Goal: Find specific page/section: Find specific page/section

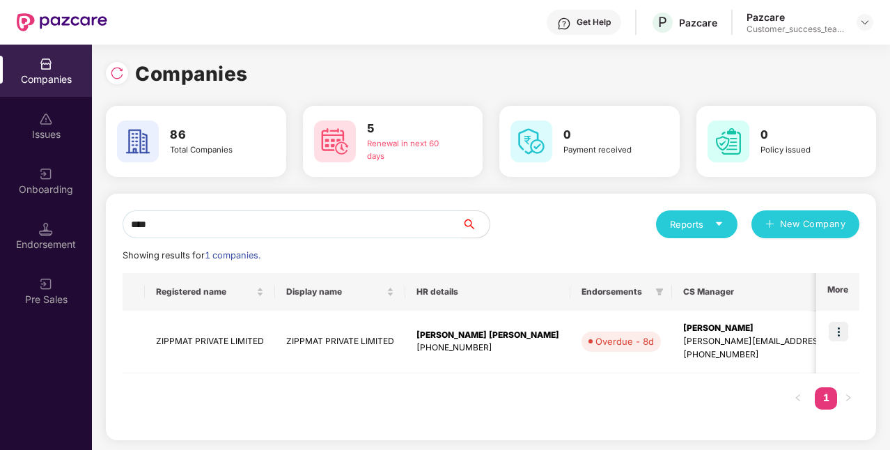
click at [269, 227] on input "****" at bounding box center [292, 224] width 339 height 28
click at [840, 336] on img at bounding box center [837, 331] width 19 height 19
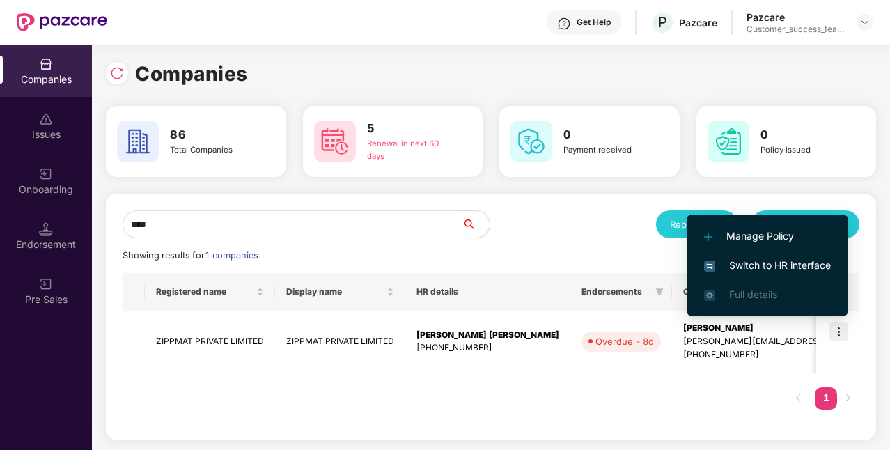
click at [760, 267] on span "Switch to HR interface" at bounding box center [767, 265] width 127 height 15
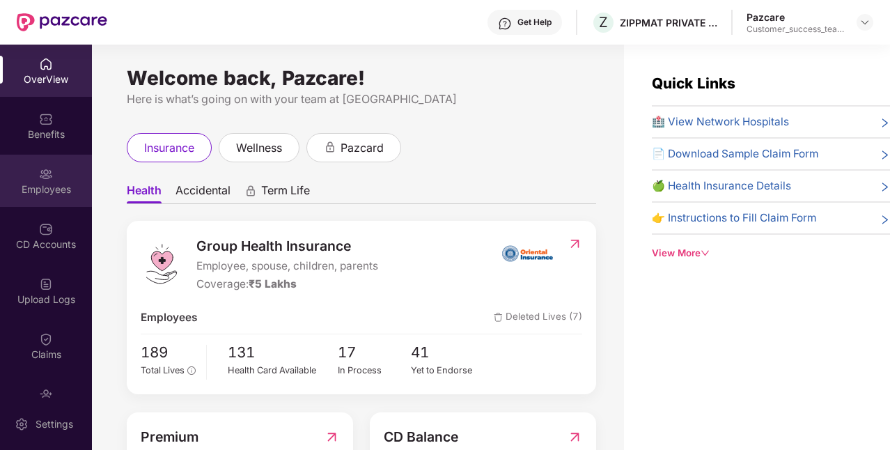
click at [40, 191] on div "Employees" at bounding box center [46, 189] width 92 height 14
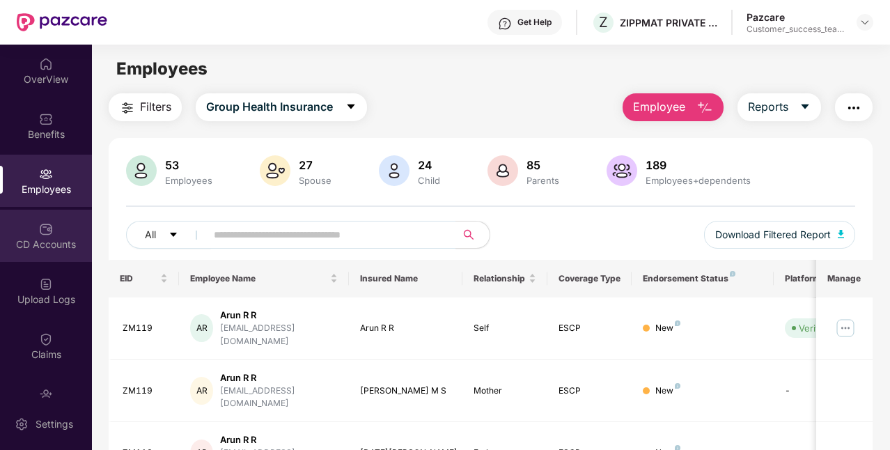
click at [44, 246] on div "CD Accounts" at bounding box center [46, 244] width 92 height 14
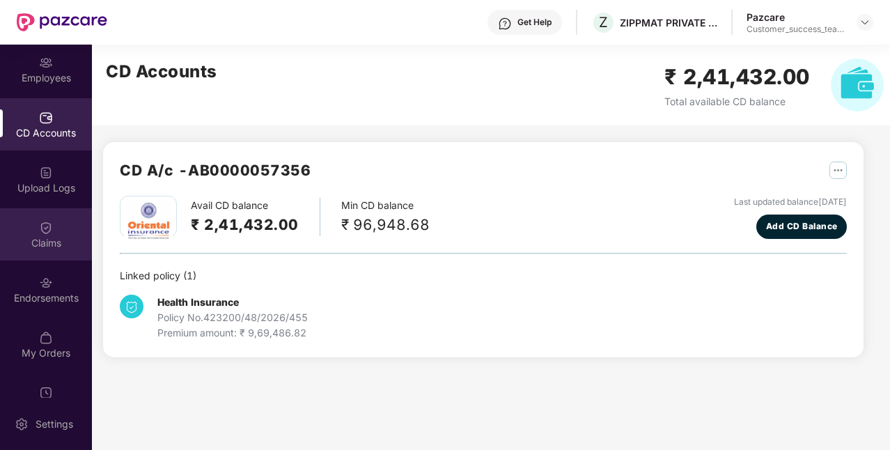
scroll to position [142, 0]
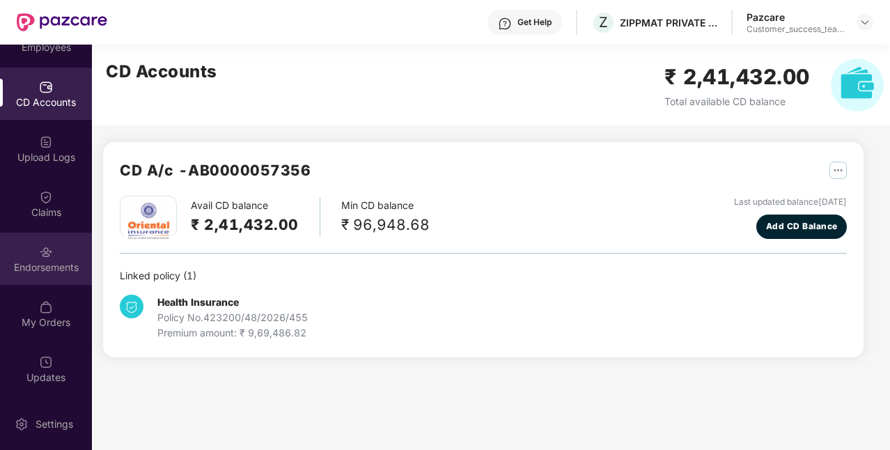
click at [46, 278] on div "Endorsements" at bounding box center [46, 259] width 92 height 52
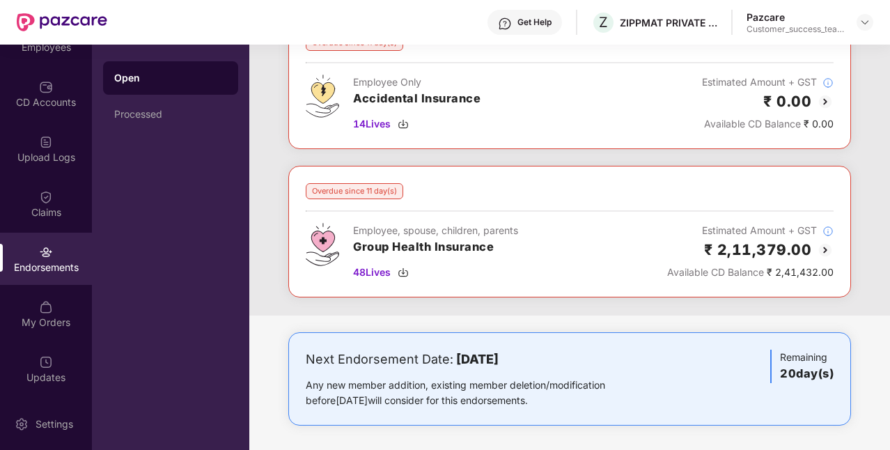
scroll to position [102, 0]
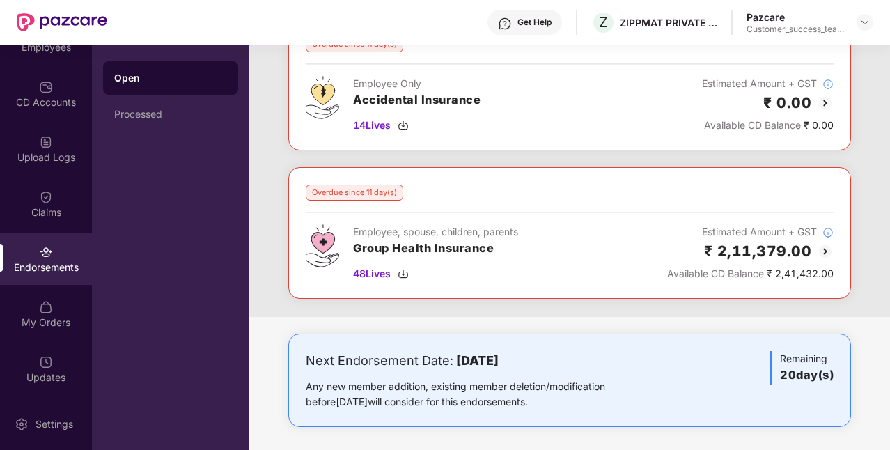
drag, startPoint x: 452, startPoint y: 356, endPoint x: 573, endPoint y: 354, distance: 121.2
click at [498, 354] on b "[DATE]" at bounding box center [477, 360] width 42 height 15
click at [456, 359] on b "[DATE]" at bounding box center [477, 360] width 42 height 15
drag, startPoint x: 579, startPoint y: 359, endPoint x: 453, endPoint y: 358, distance: 126.0
click at [453, 358] on div "Next Endorsement Date: [DATE]" at bounding box center [477, 360] width 343 height 19
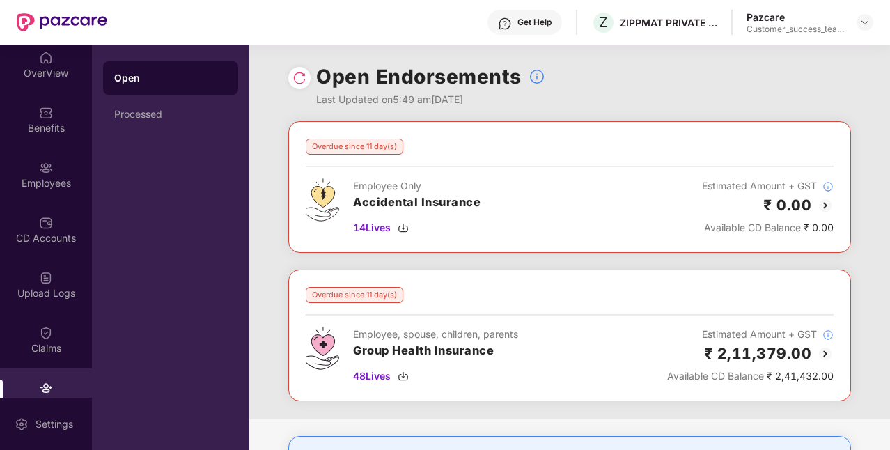
scroll to position [5, 0]
click at [45, 216] on div at bounding box center [46, 223] width 14 height 14
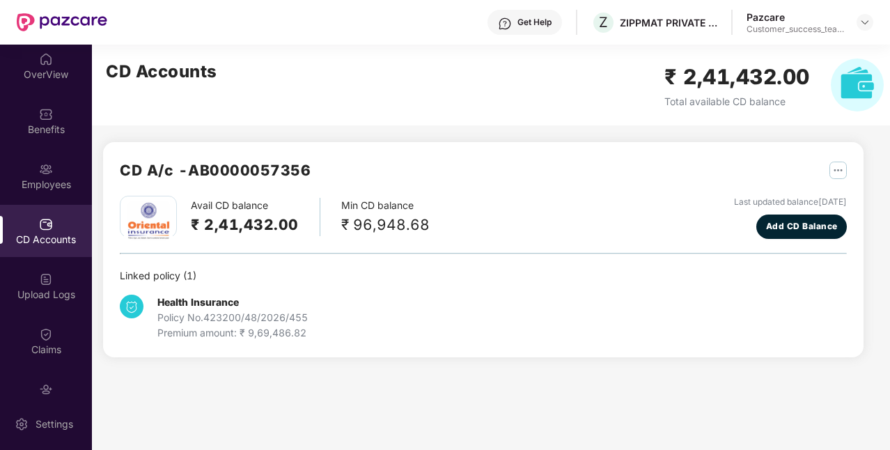
click at [628, 214] on div "Avail CD balance ₹ 2,41,432.00 Min CD balance ₹ 96,948.68 Last updated balance …" at bounding box center [483, 217] width 727 height 43
click at [47, 189] on div "Employees" at bounding box center [46, 185] width 92 height 14
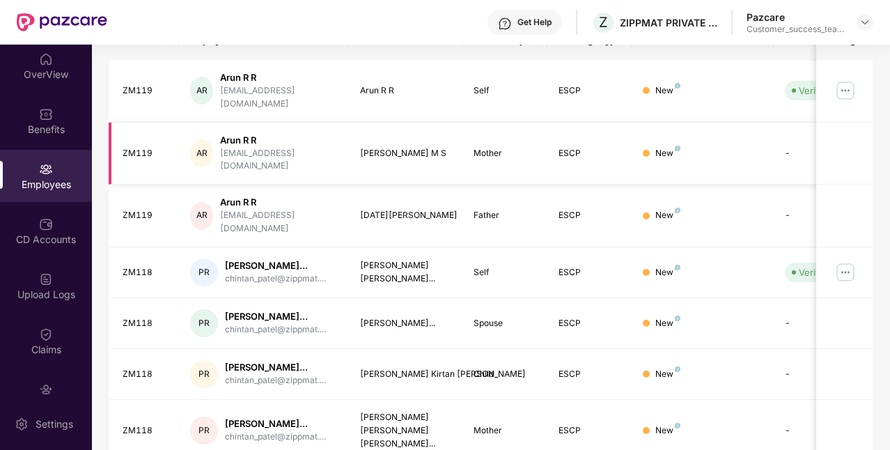
scroll to position [450, 0]
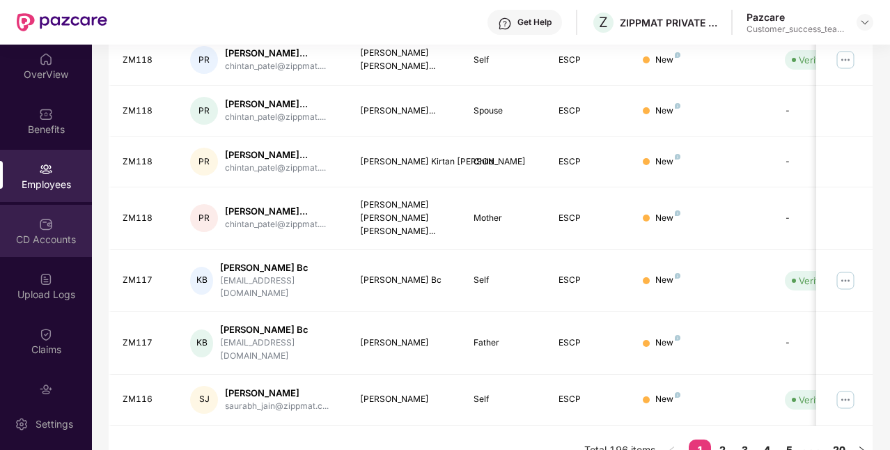
click at [48, 223] on img at bounding box center [46, 224] width 14 height 14
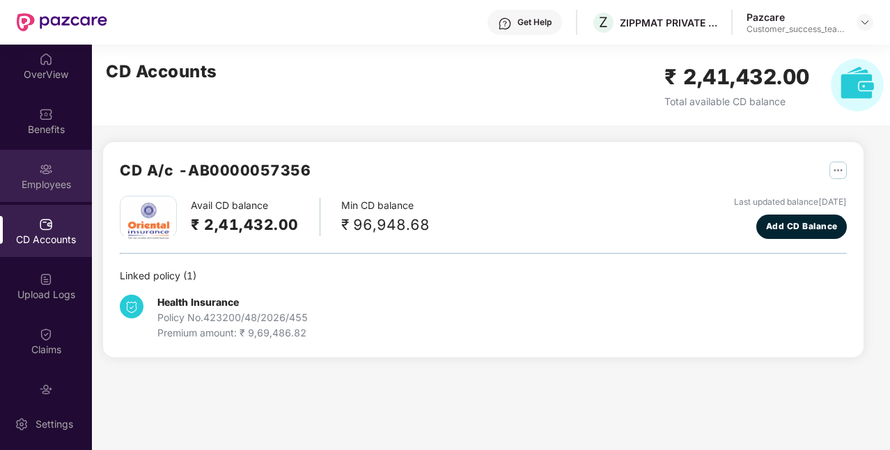
click at [47, 187] on div "Employees" at bounding box center [46, 185] width 92 height 14
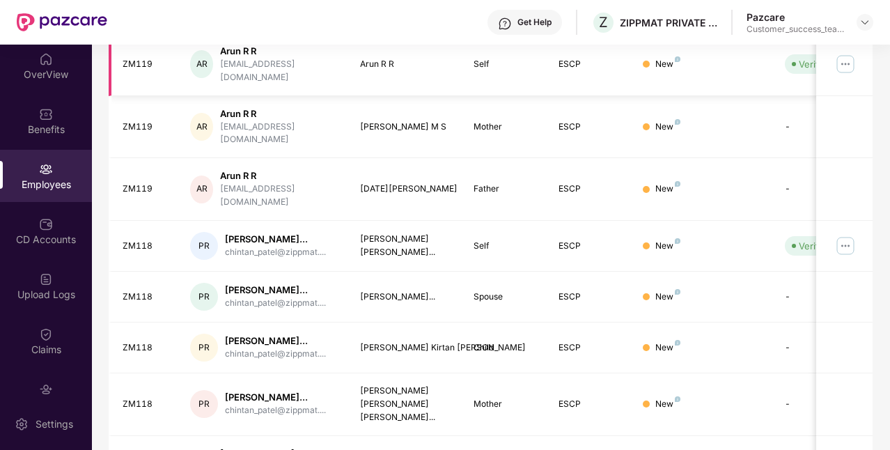
scroll to position [450, 0]
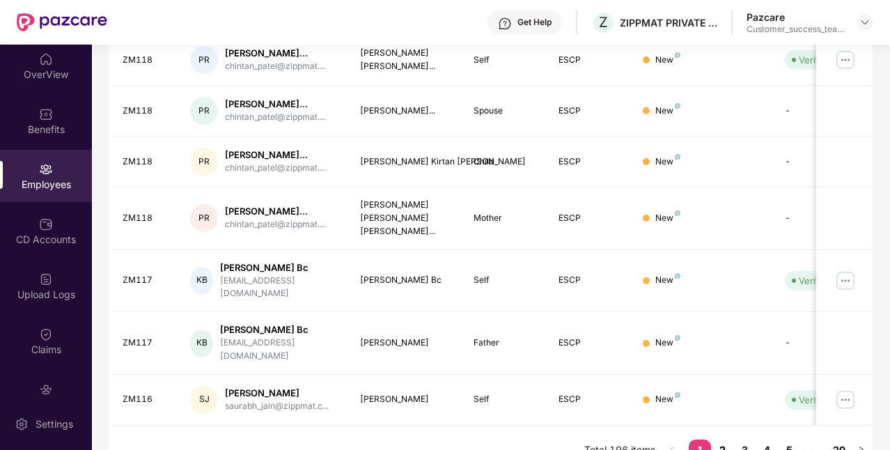
click at [725, 439] on link "2" at bounding box center [722, 449] width 22 height 21
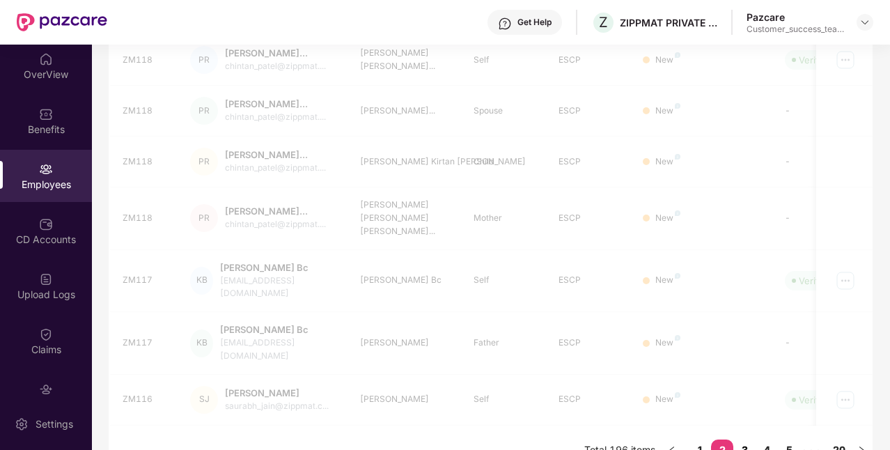
scroll to position [402, 0]
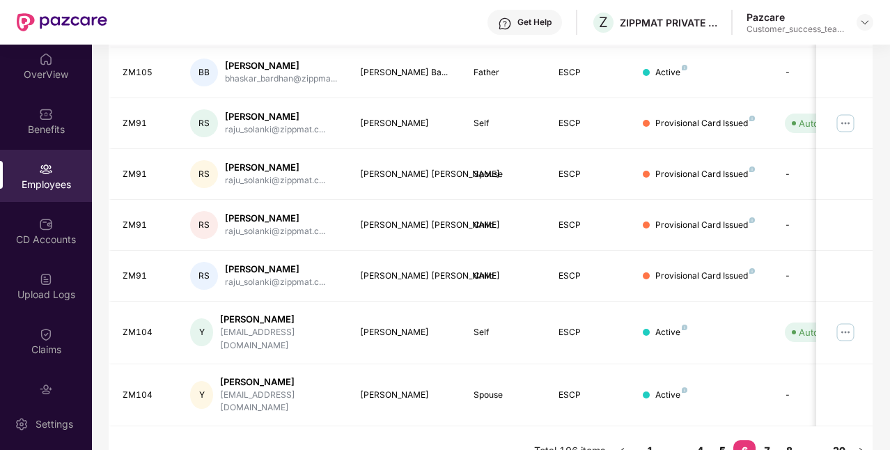
click at [727, 440] on link "5" at bounding box center [722, 450] width 22 height 21
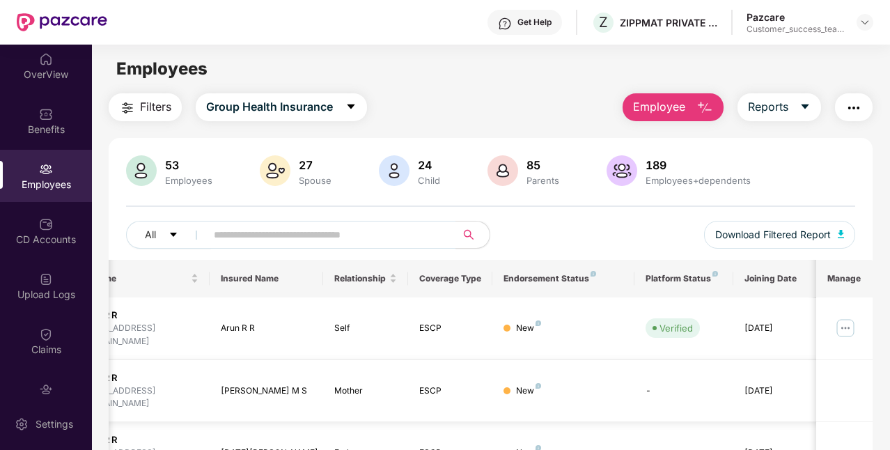
scroll to position [0, 0]
